Goal: Task Accomplishment & Management: Use online tool/utility

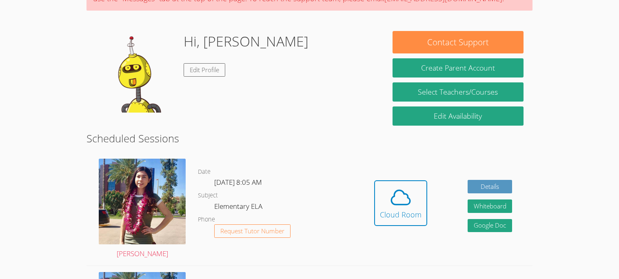
scroll to position [90, 0]
click at [416, 175] on div "Hidden Cloud Room Details Whiteboard Hidden Google Doc" at bounding box center [443, 209] width 178 height 113
click at [399, 200] on icon at bounding box center [400, 197] width 23 height 23
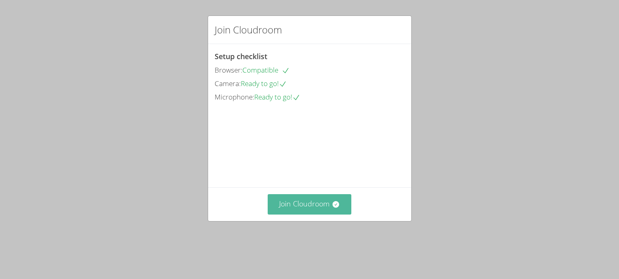
click at [305, 214] on button "Join Cloudroom" at bounding box center [310, 204] width 84 height 20
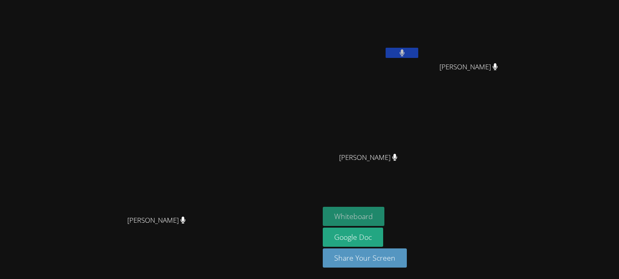
click at [384, 221] on button "Whiteboard" at bounding box center [354, 216] width 62 height 19
